Goal: Check status

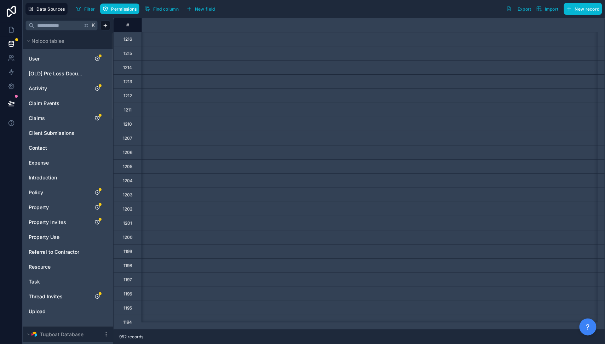
scroll to position [20, 0]
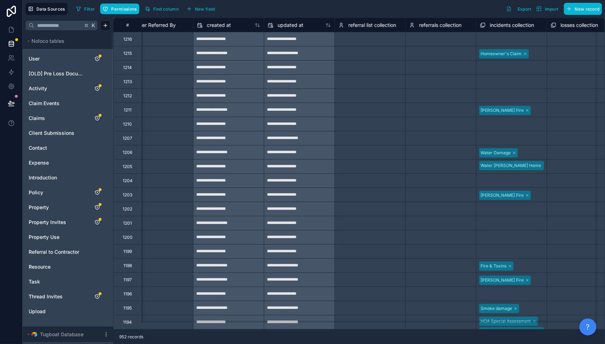
scroll to position [0, 4837]
